Goal: Task Accomplishment & Management: Manage account settings

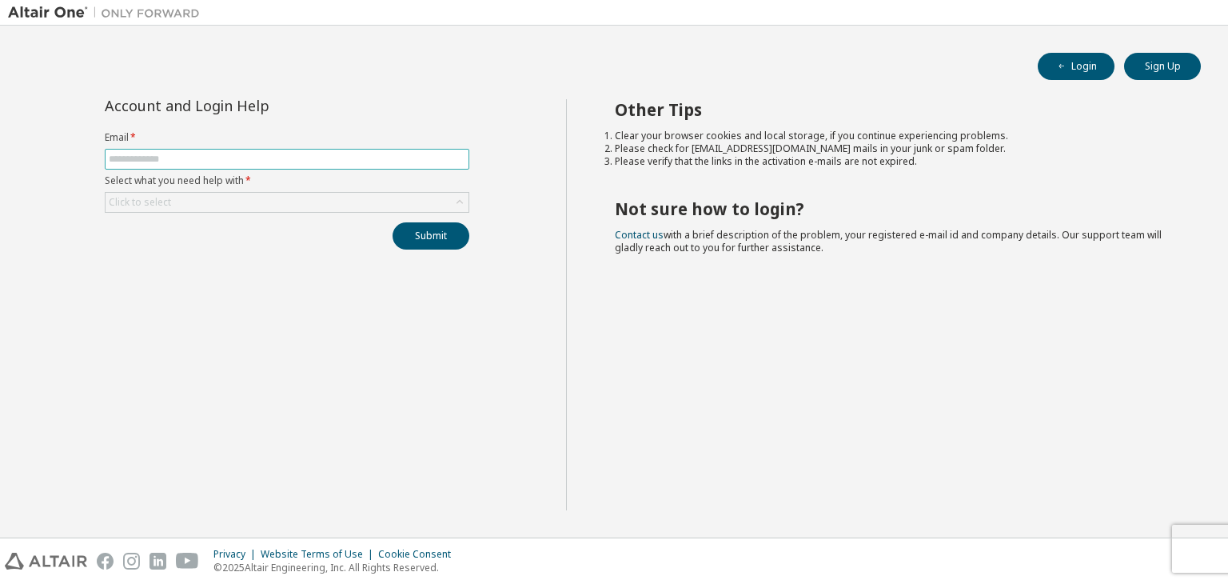
click at [164, 158] on input "text" at bounding box center [287, 159] width 357 height 13
type input "**********"
click at [164, 198] on div "Click to select" at bounding box center [140, 202] width 62 height 13
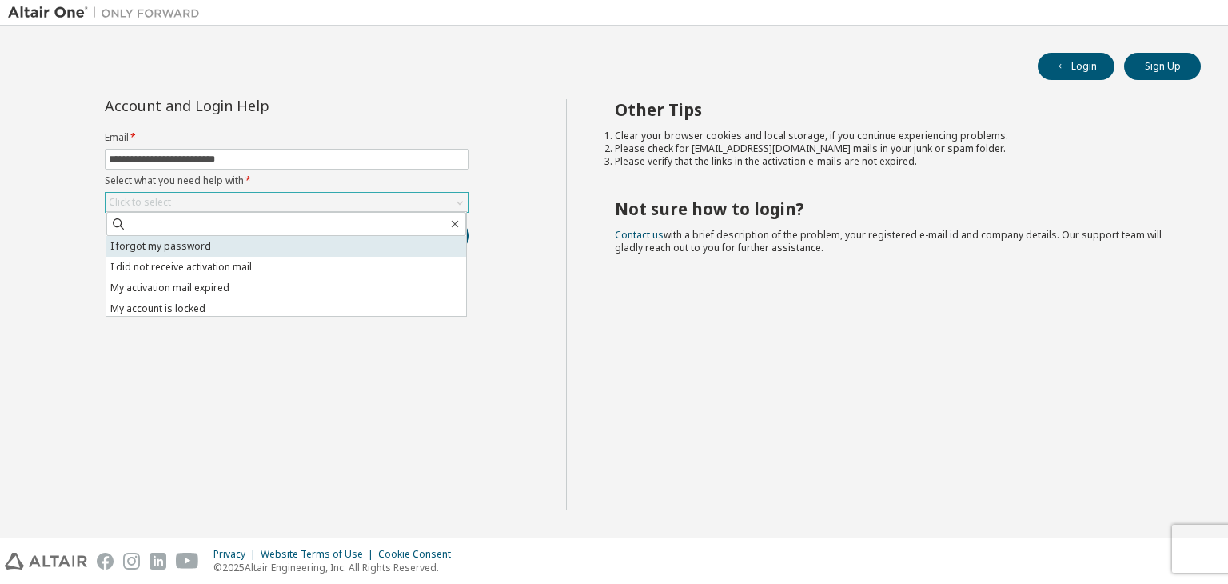
click at [161, 241] on li "I forgot my password" at bounding box center [286, 246] width 360 height 21
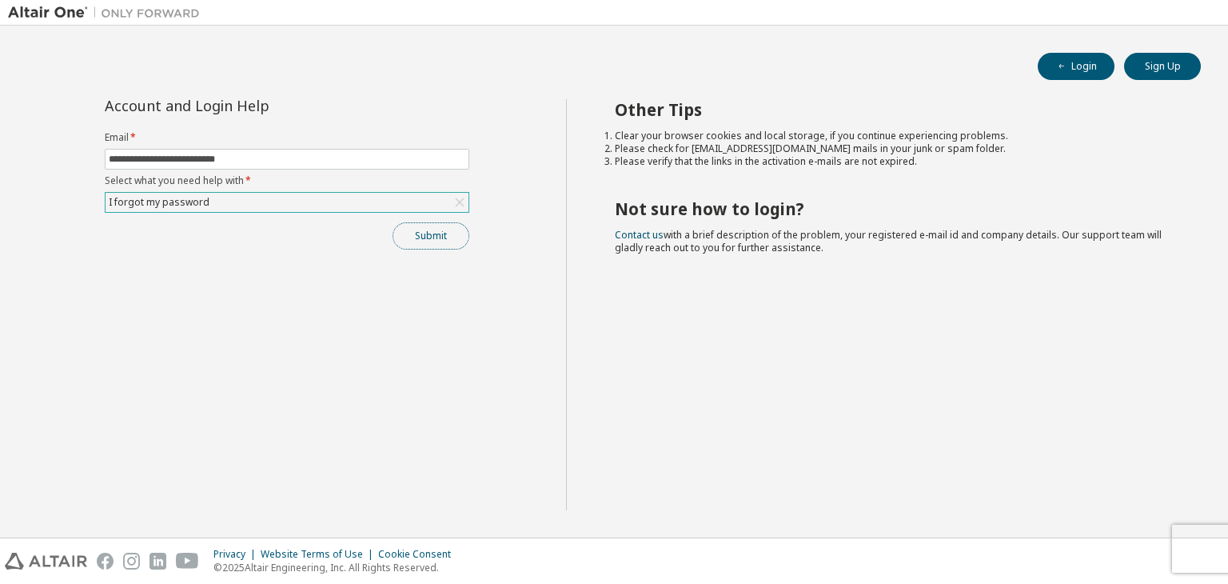
click at [449, 240] on button "Submit" at bounding box center [431, 235] width 77 height 27
click at [449, 240] on div "Submit" at bounding box center [287, 235] width 365 height 27
click at [439, 244] on button "Submit" at bounding box center [431, 235] width 77 height 27
